Goal: Find specific page/section: Find specific page/section

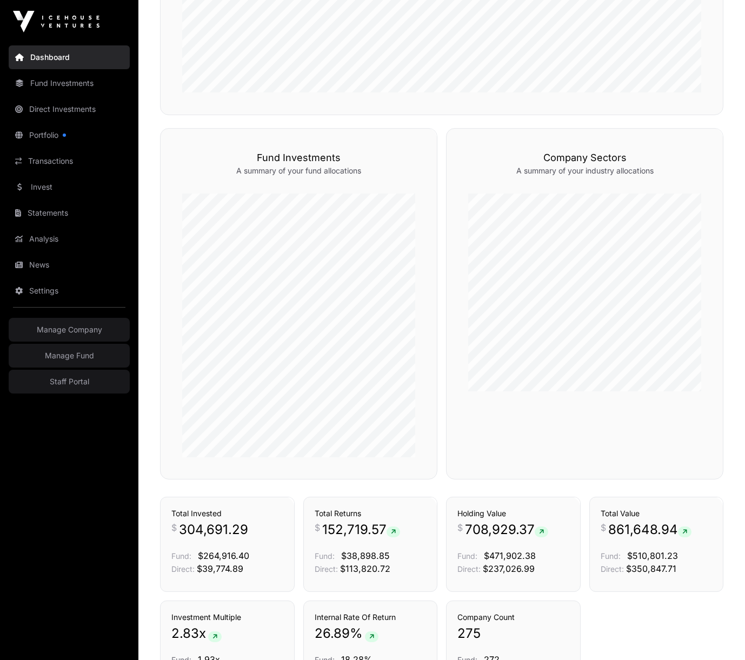
scroll to position [701, 0]
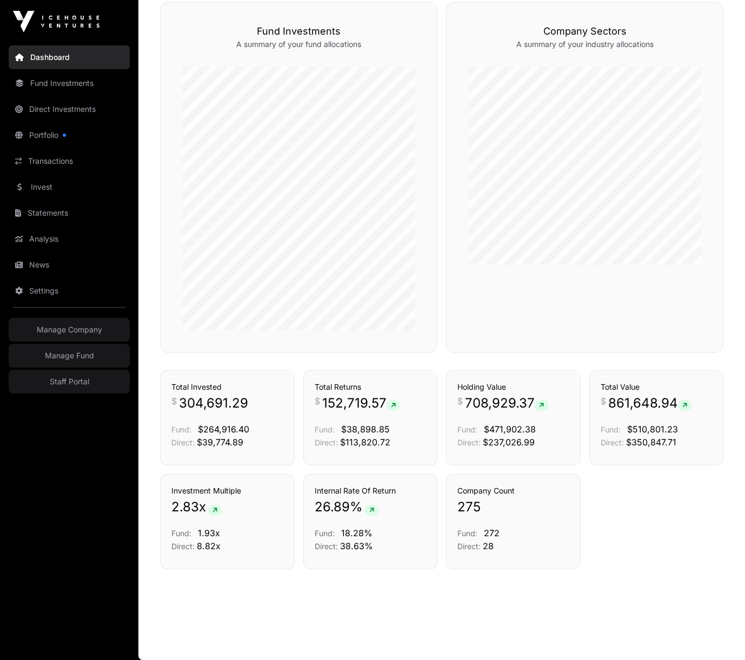
click at [66, 104] on link "Direct Investments" at bounding box center [69, 109] width 121 height 24
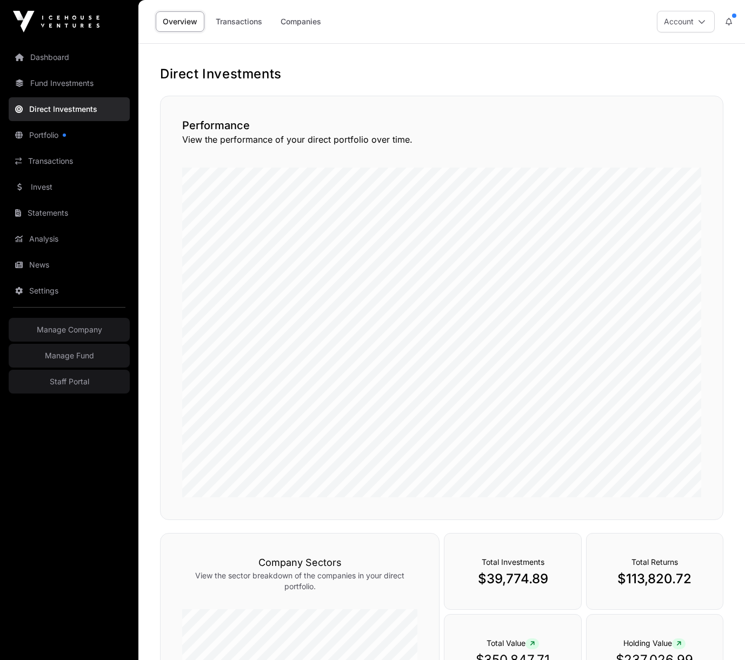
click at [307, 23] on link "Companies" at bounding box center [301, 21] width 55 height 21
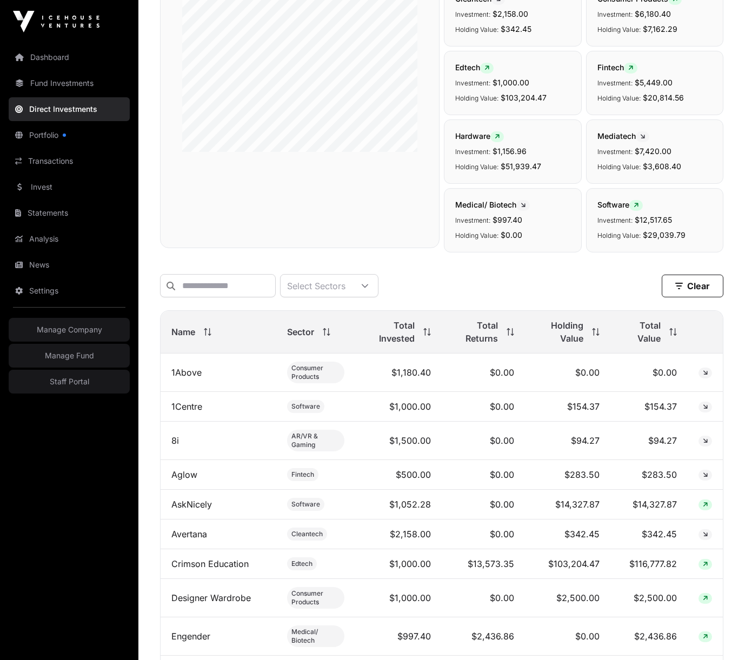
scroll to position [184, 0]
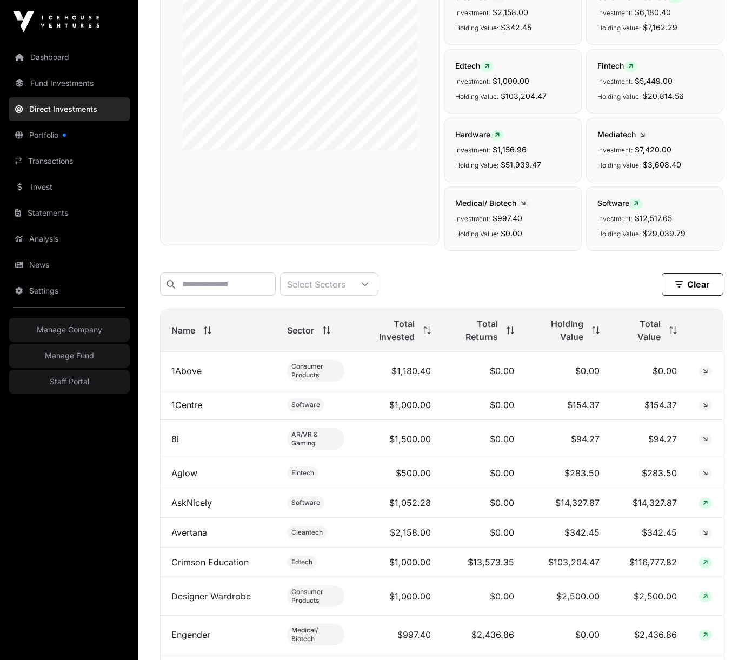
click at [560, 342] on span "Holding Value" at bounding box center [560, 331] width 48 height 26
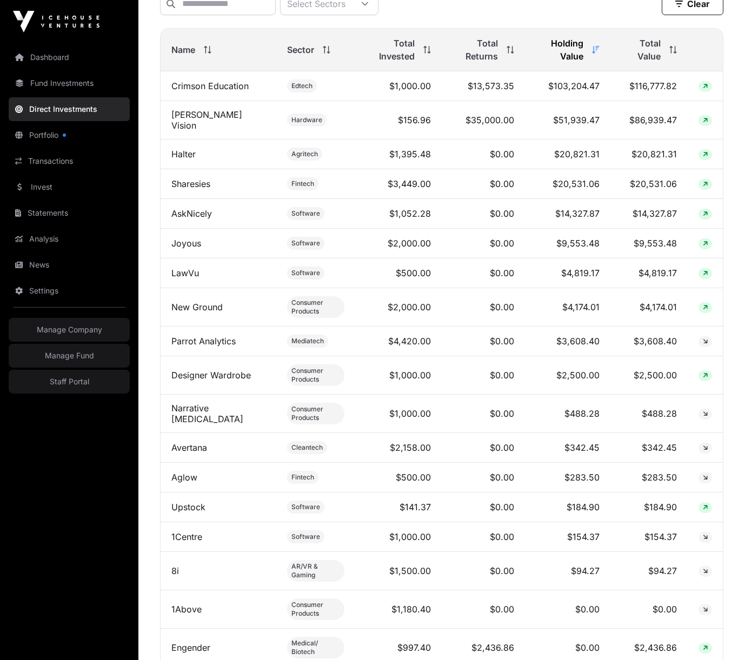
scroll to position [462, 0]
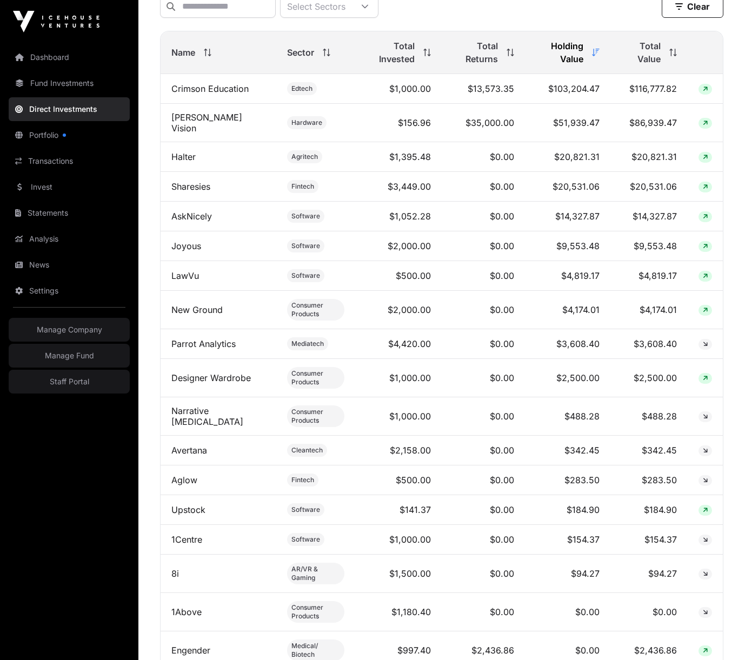
click at [207, 384] on link "Designer Wardrobe" at bounding box center [211, 378] width 80 height 11
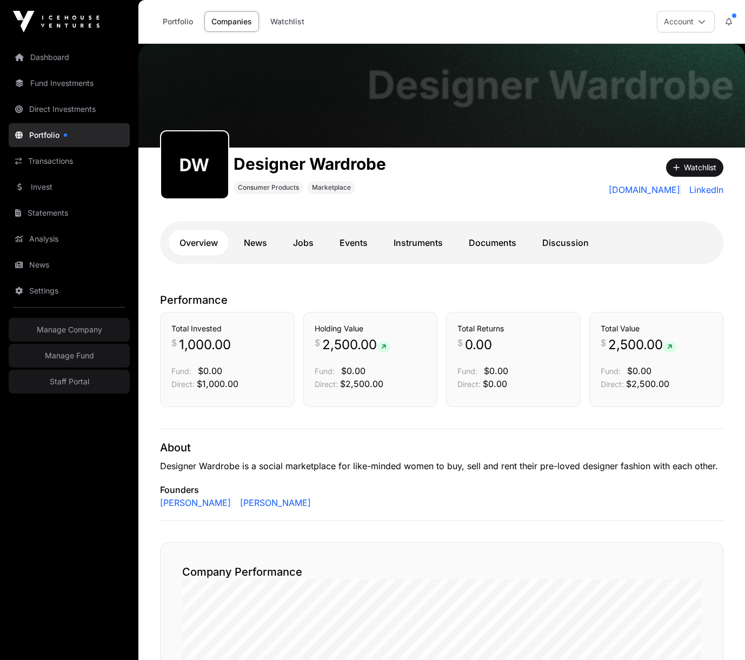
click at [45, 108] on link "Direct Investments" at bounding box center [69, 109] width 121 height 24
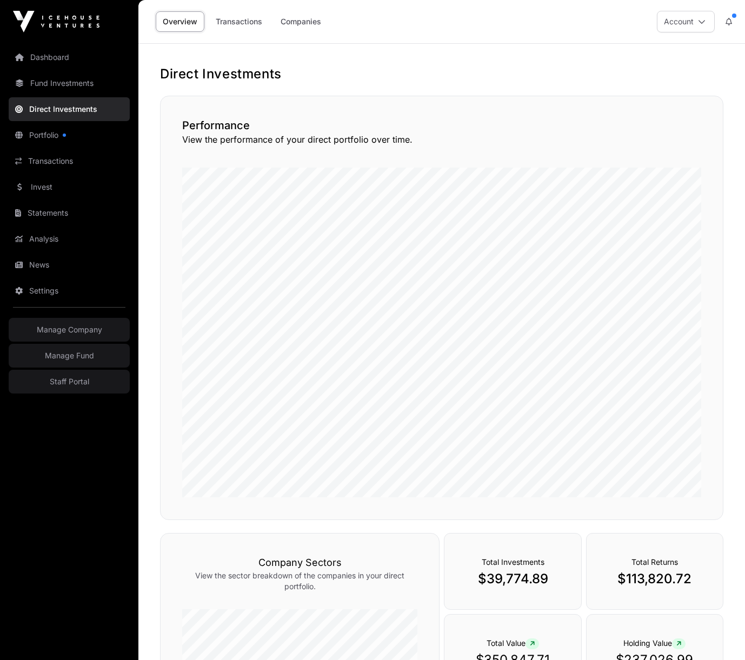
click at [302, 21] on link "Companies" at bounding box center [301, 21] width 55 height 21
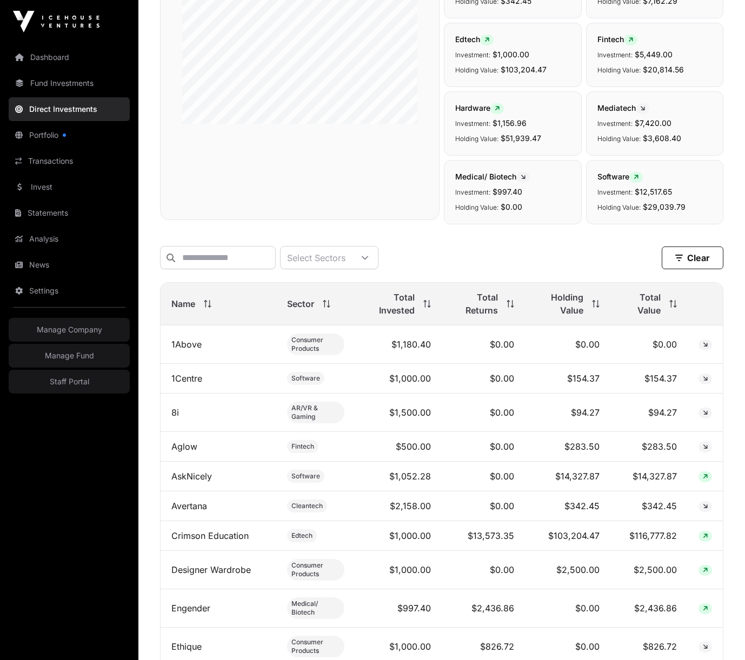
scroll to position [105, 0]
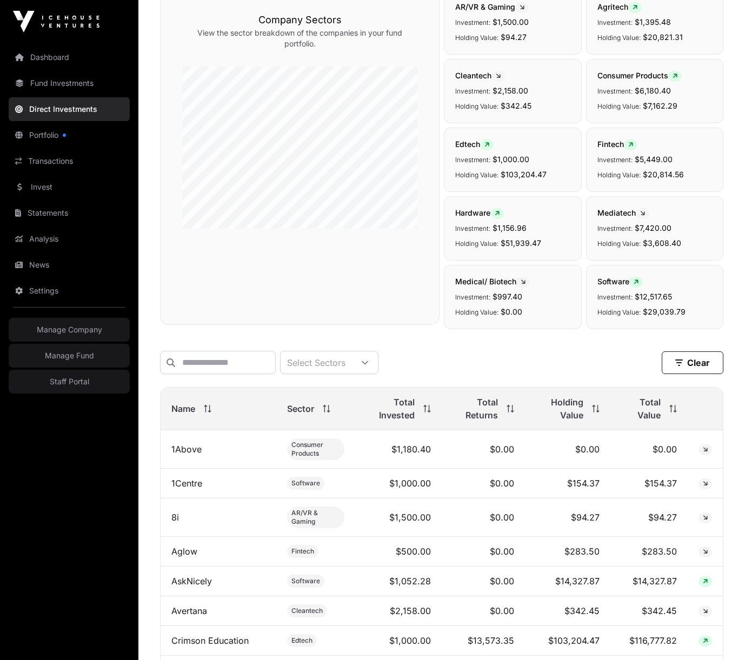
click at [569, 415] on span "Holding Value" at bounding box center [560, 409] width 48 height 26
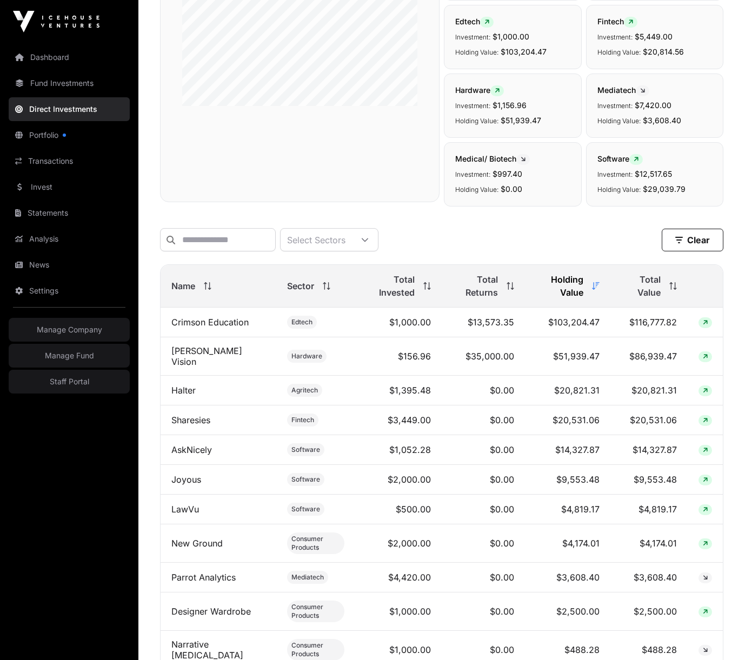
scroll to position [251, 0]
